Goal: Information Seeking & Learning: Learn about a topic

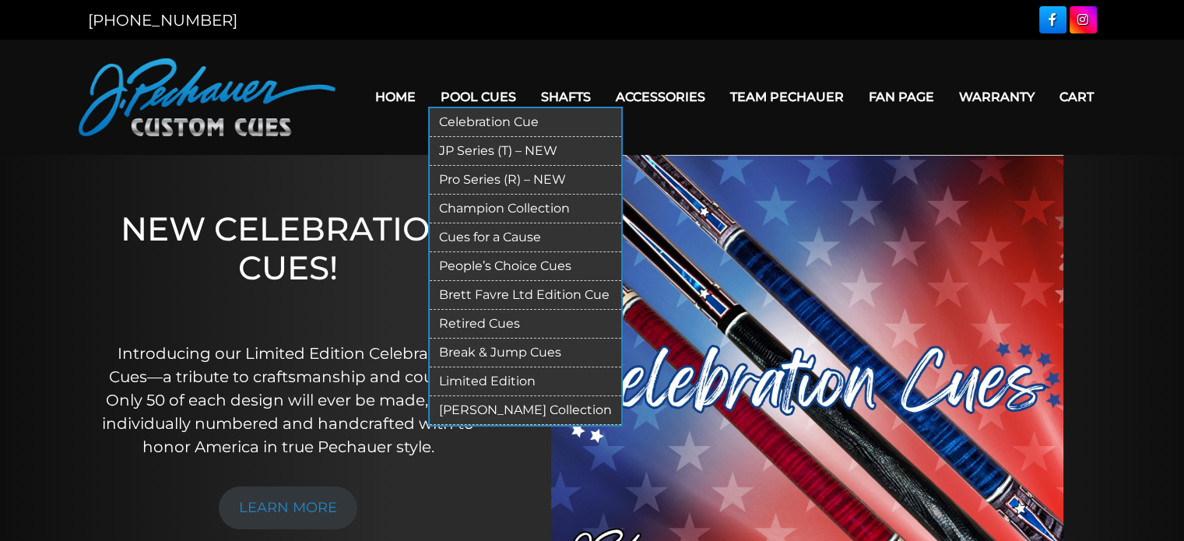
click at [471, 382] on link "Limited Edition" at bounding box center [526, 382] width 192 height 29
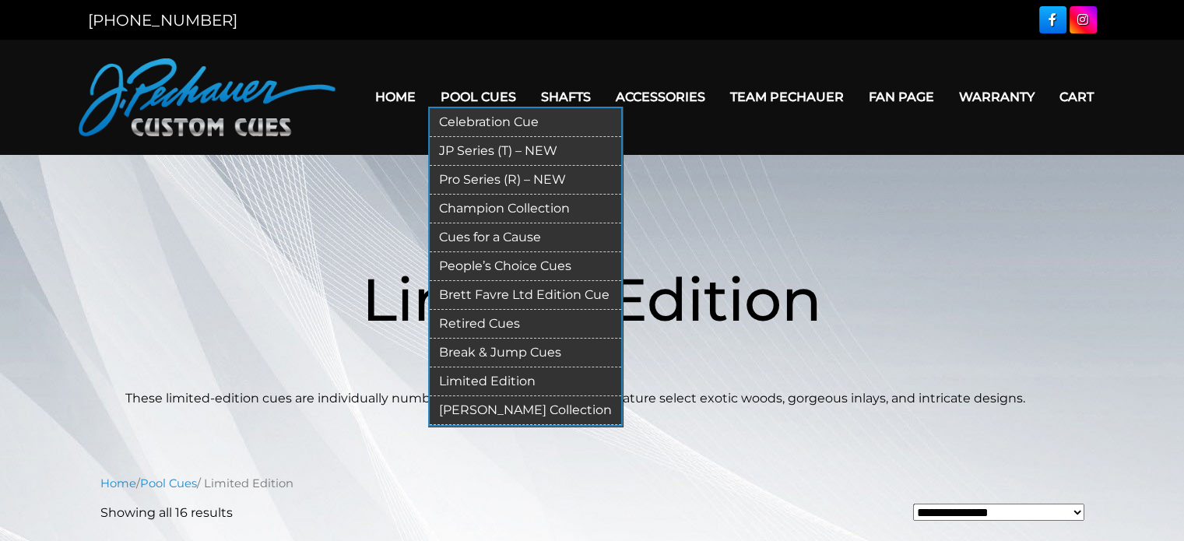
click at [473, 406] on link "[PERSON_NAME] Collection" at bounding box center [526, 410] width 192 height 29
click at [477, 382] on link "Limited Edition" at bounding box center [526, 382] width 192 height 29
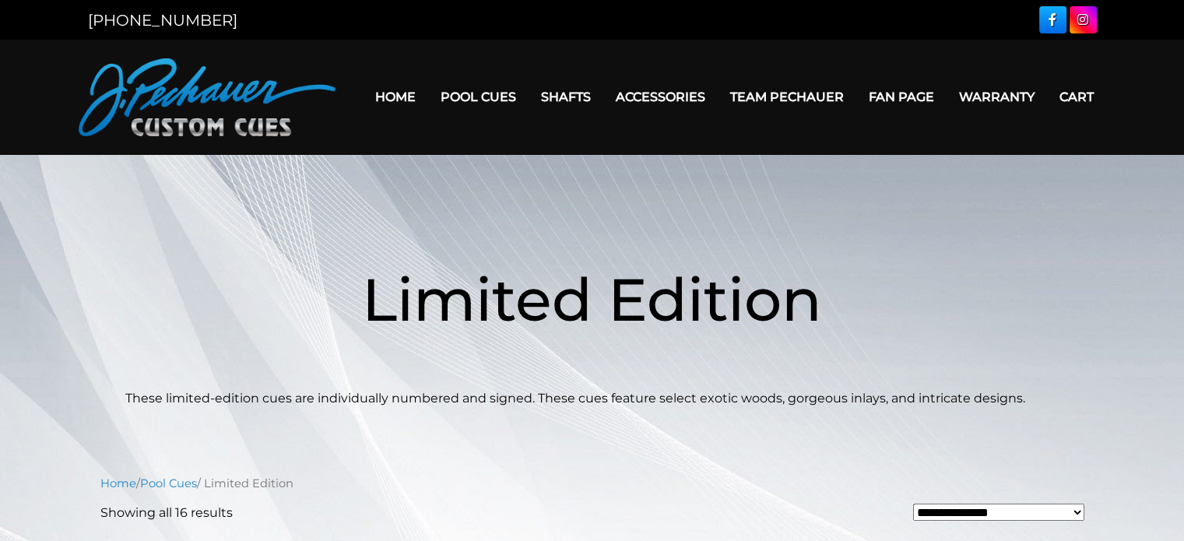
click at [402, 398] on p "These limited-edition cues are individually numbered and signed. These cues fea…" at bounding box center [592, 398] width 934 height 19
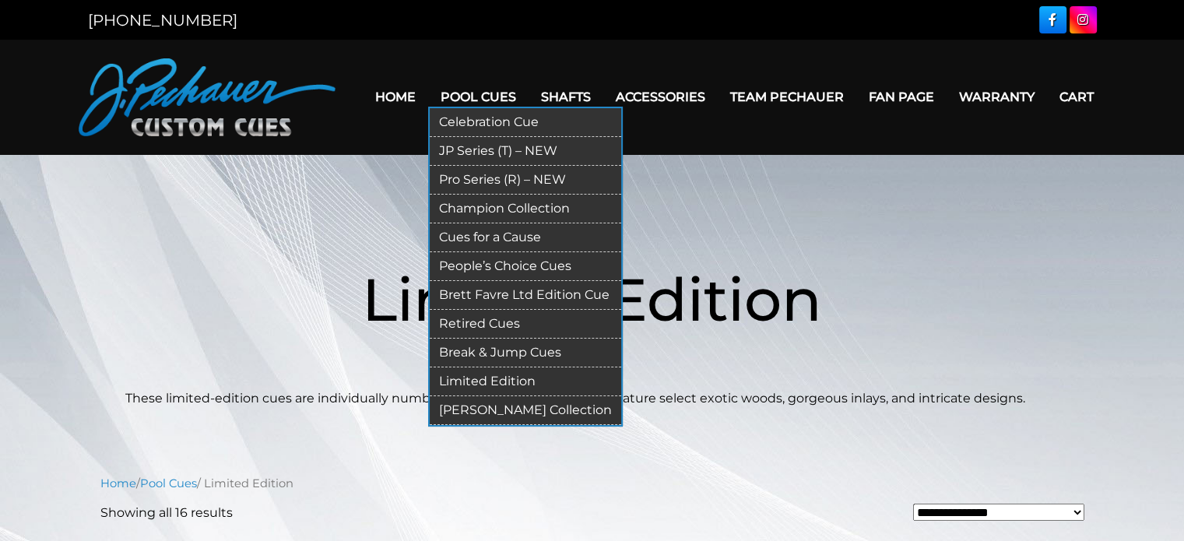
click at [466, 320] on link "Retired Cues" at bounding box center [526, 324] width 192 height 29
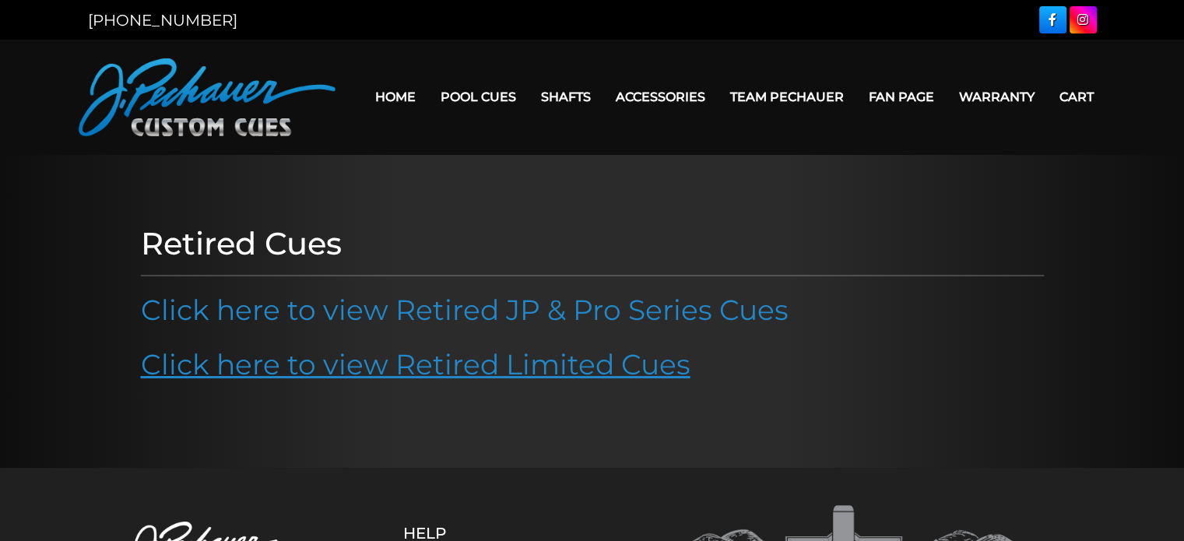
click at [251, 357] on link "Click here to view Retired Limited Cues" at bounding box center [416, 364] width 550 height 34
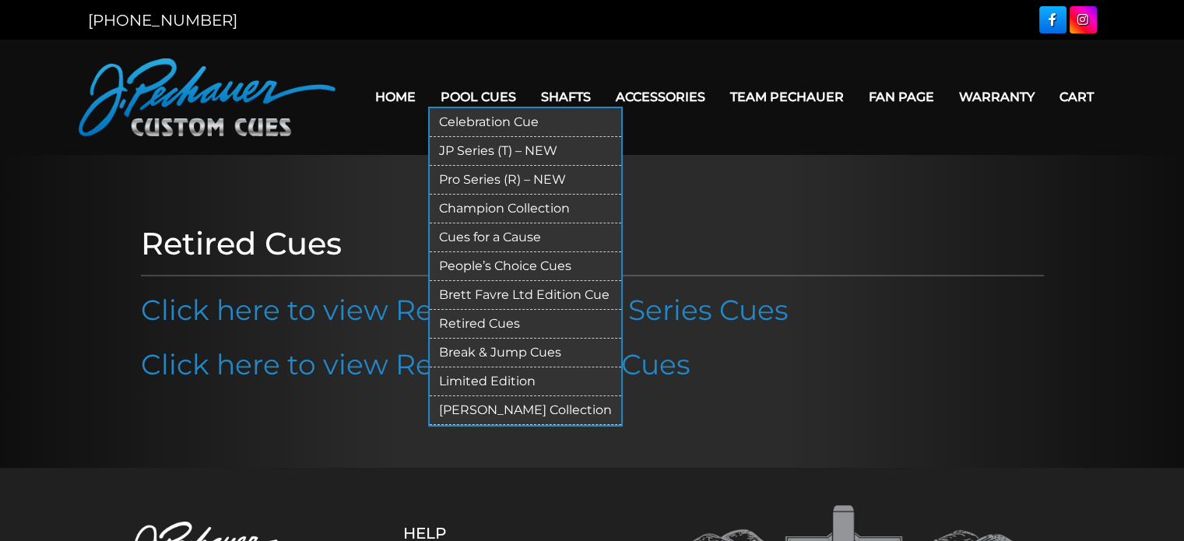
click at [452, 130] on link "Celebration Cue" at bounding box center [526, 122] width 192 height 29
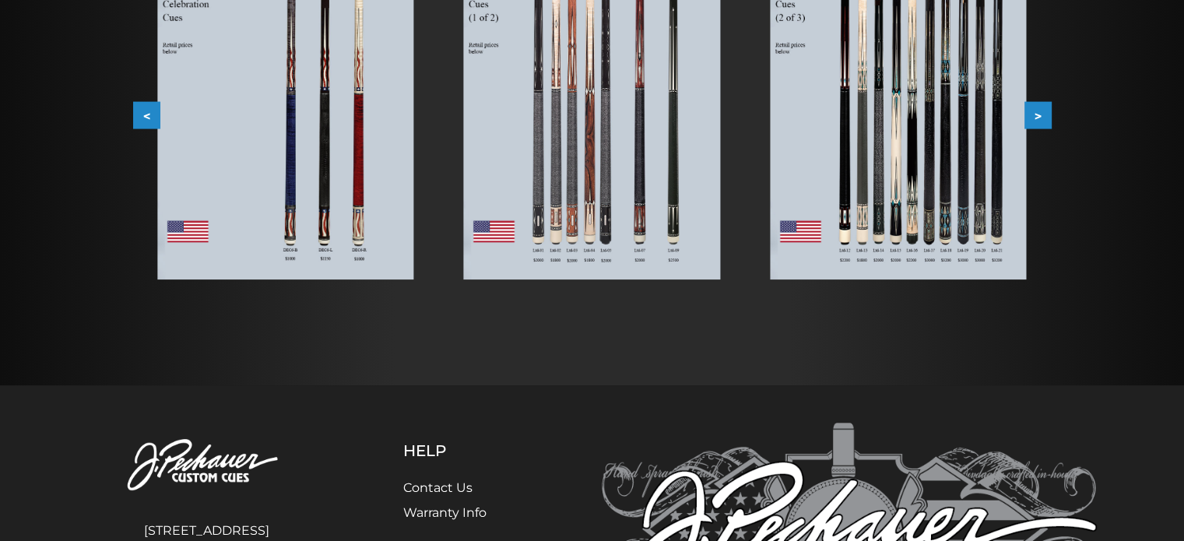
scroll to position [311, 0]
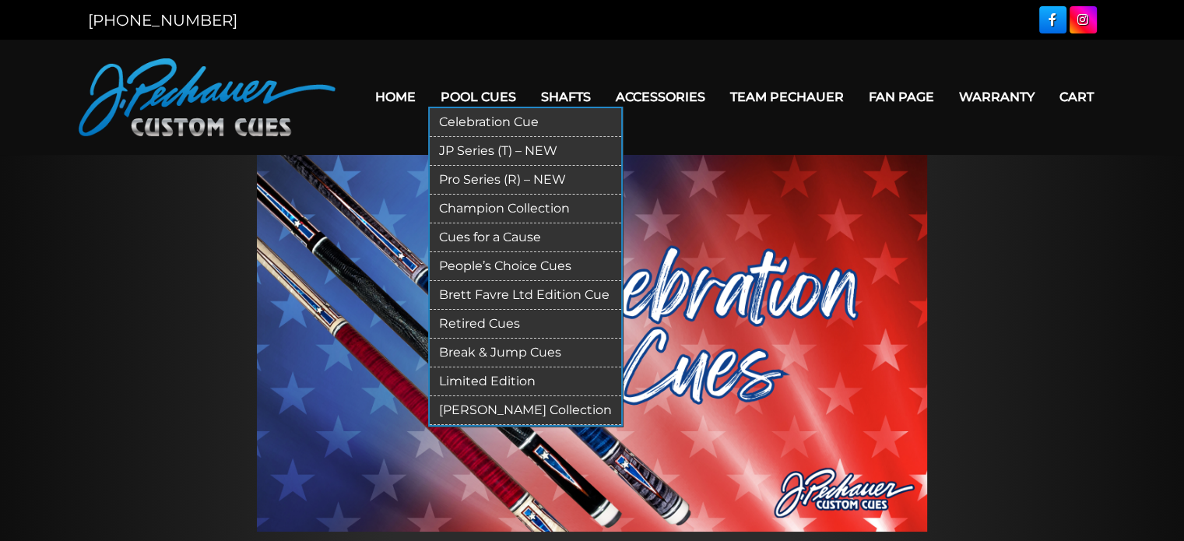
click at [459, 208] on link "Champion Collection" at bounding box center [526, 209] width 192 height 29
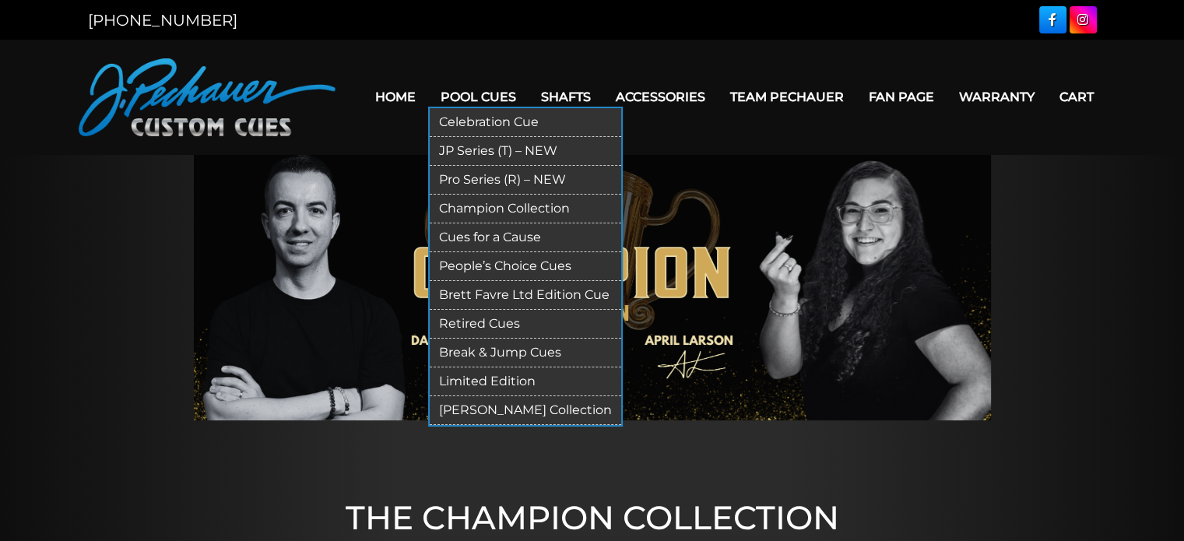
click at [476, 178] on link "Pro Series (R) – NEW" at bounding box center [526, 180] width 192 height 29
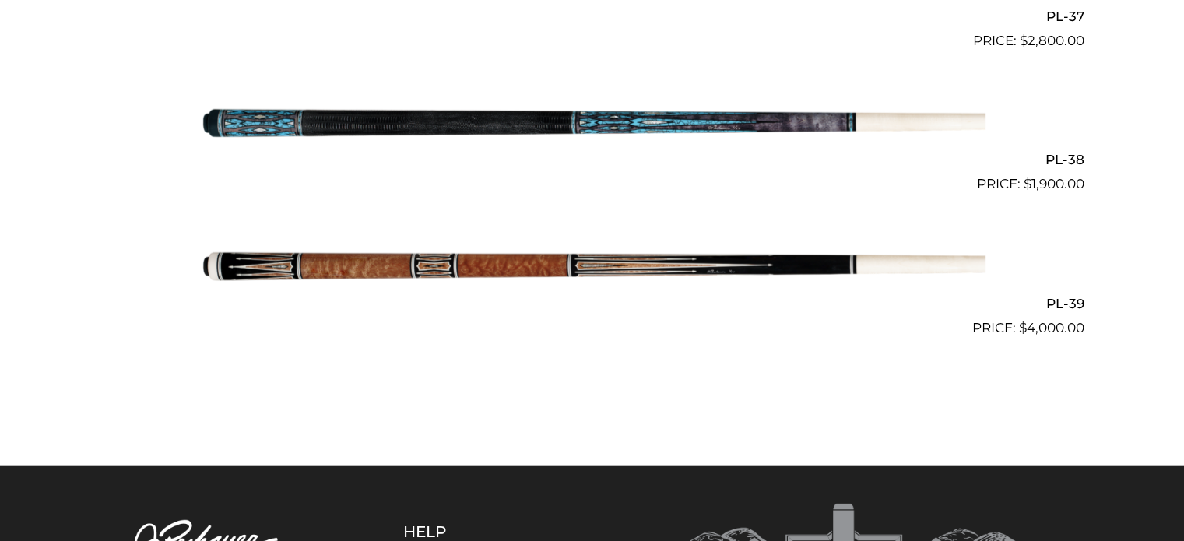
scroll to position [4466, 0]
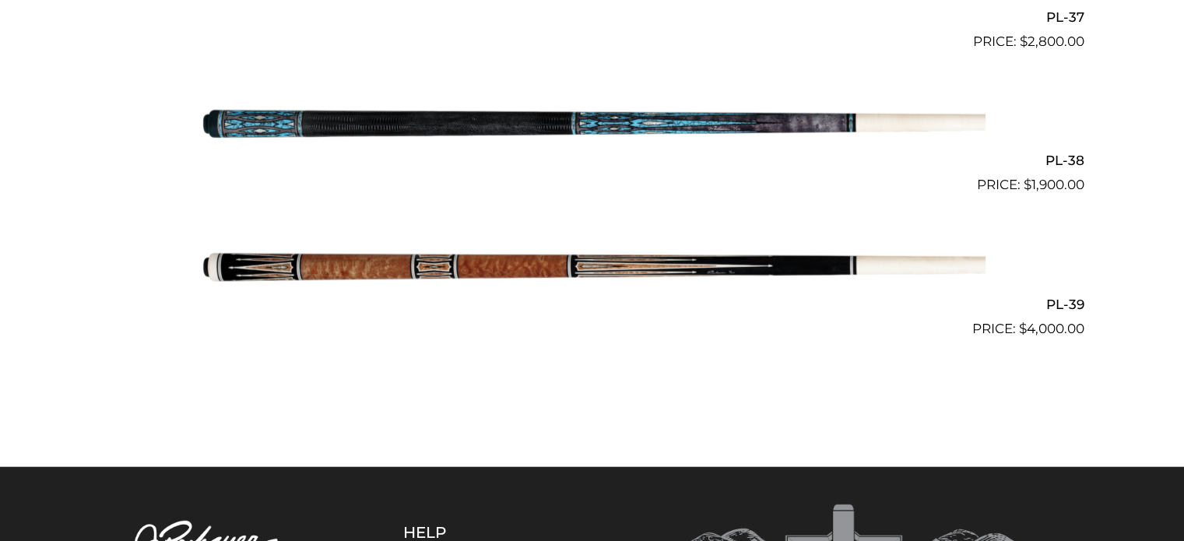
click at [303, 283] on img at bounding box center [592, 267] width 786 height 131
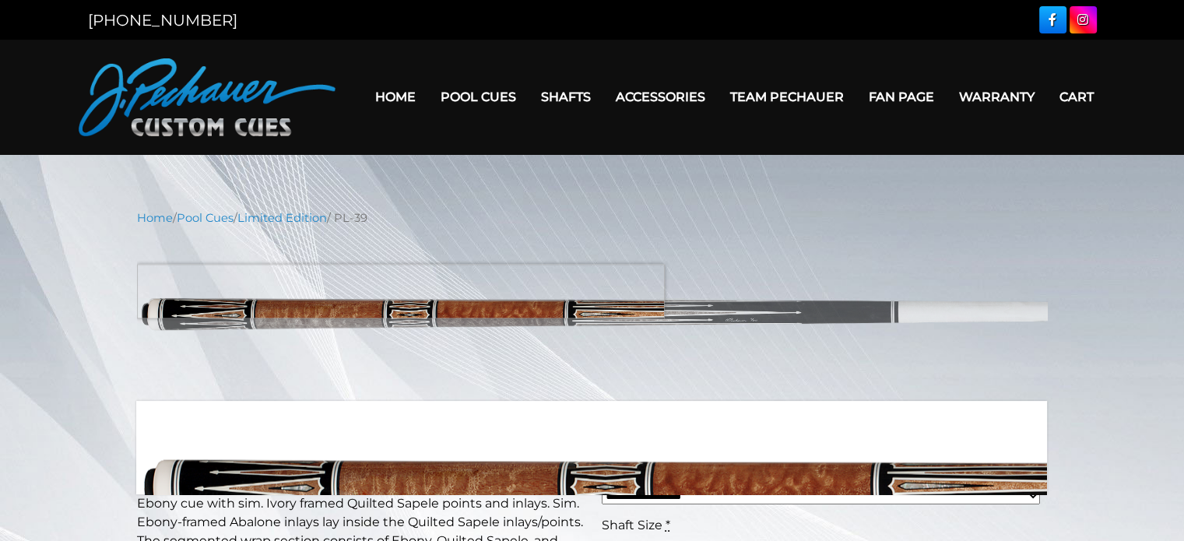
scroll to position [153, 0]
